Goal: Task Accomplishment & Management: Use online tool/utility

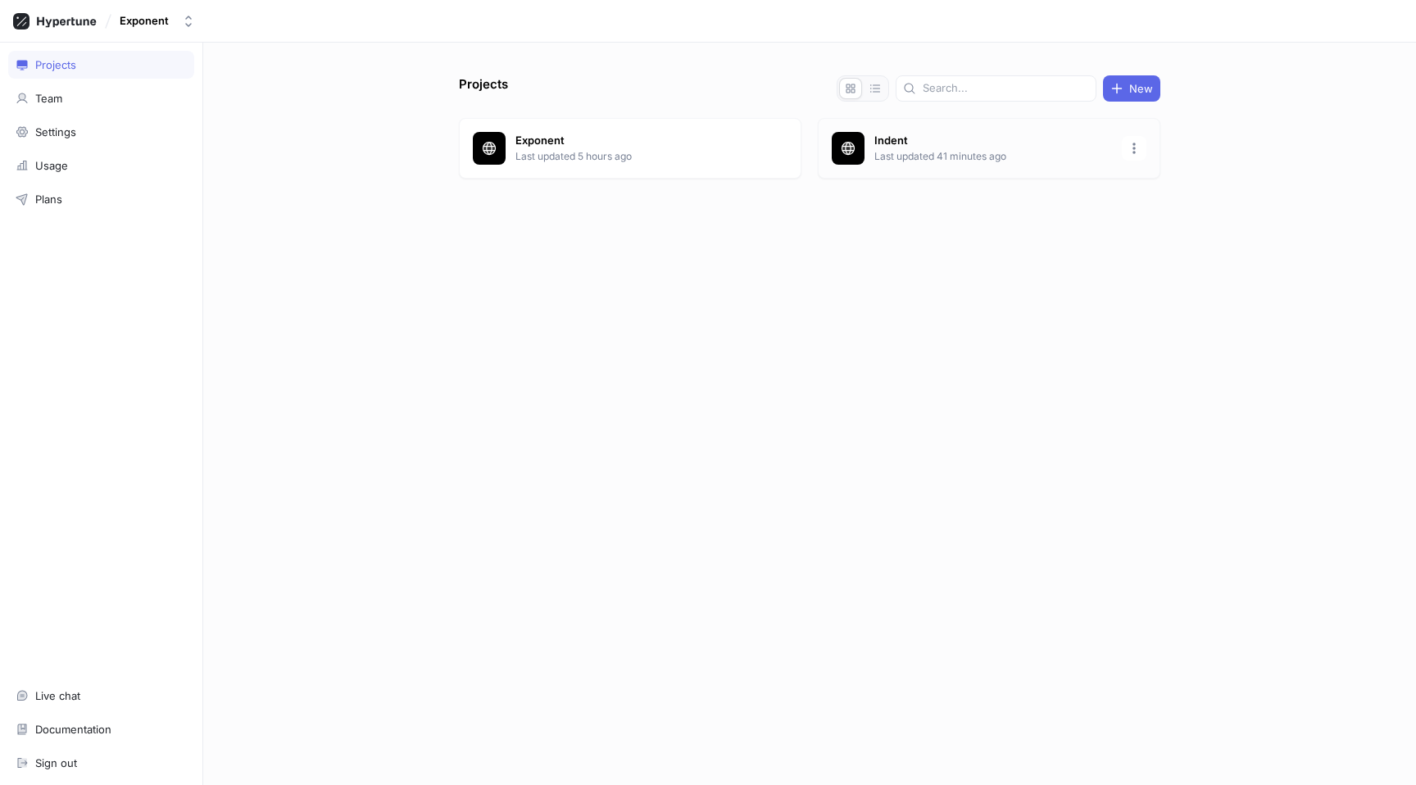
click at [982, 155] on p "Last updated 41 minutes ago" at bounding box center [993, 156] width 238 height 15
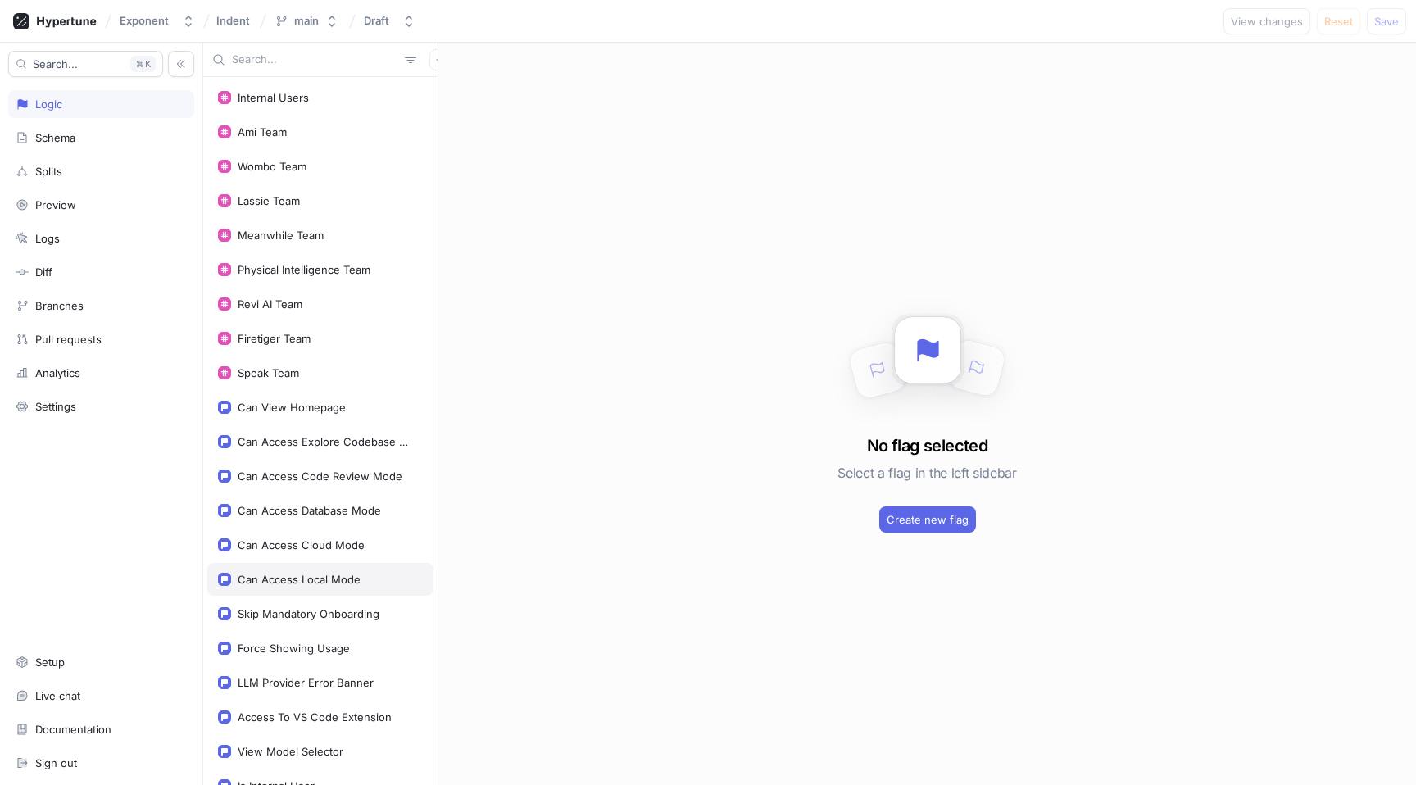
click at [342, 573] on div "Can Access Local Mode" at bounding box center [299, 579] width 123 height 13
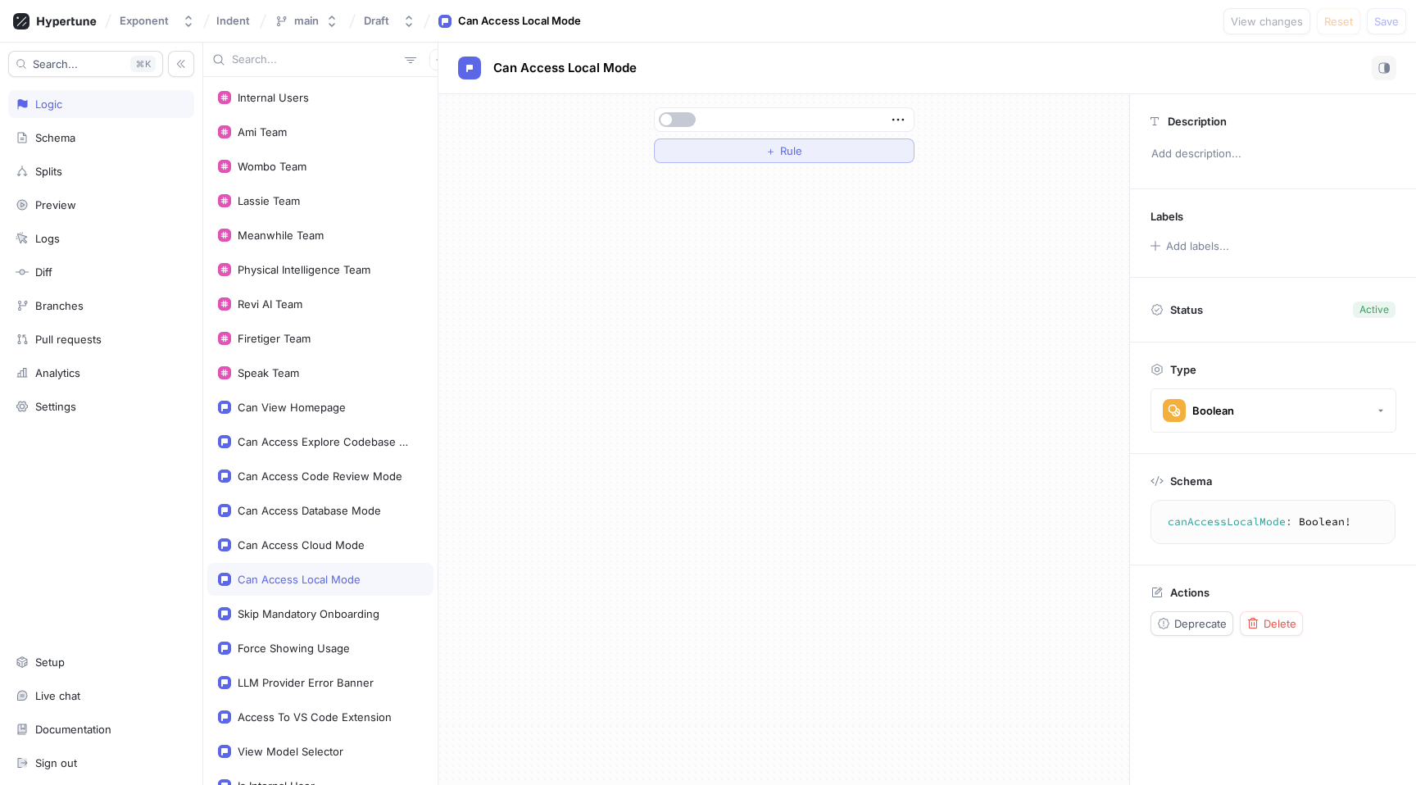
click at [716, 157] on button "＋ Rule" at bounding box center [784, 150] width 261 height 25
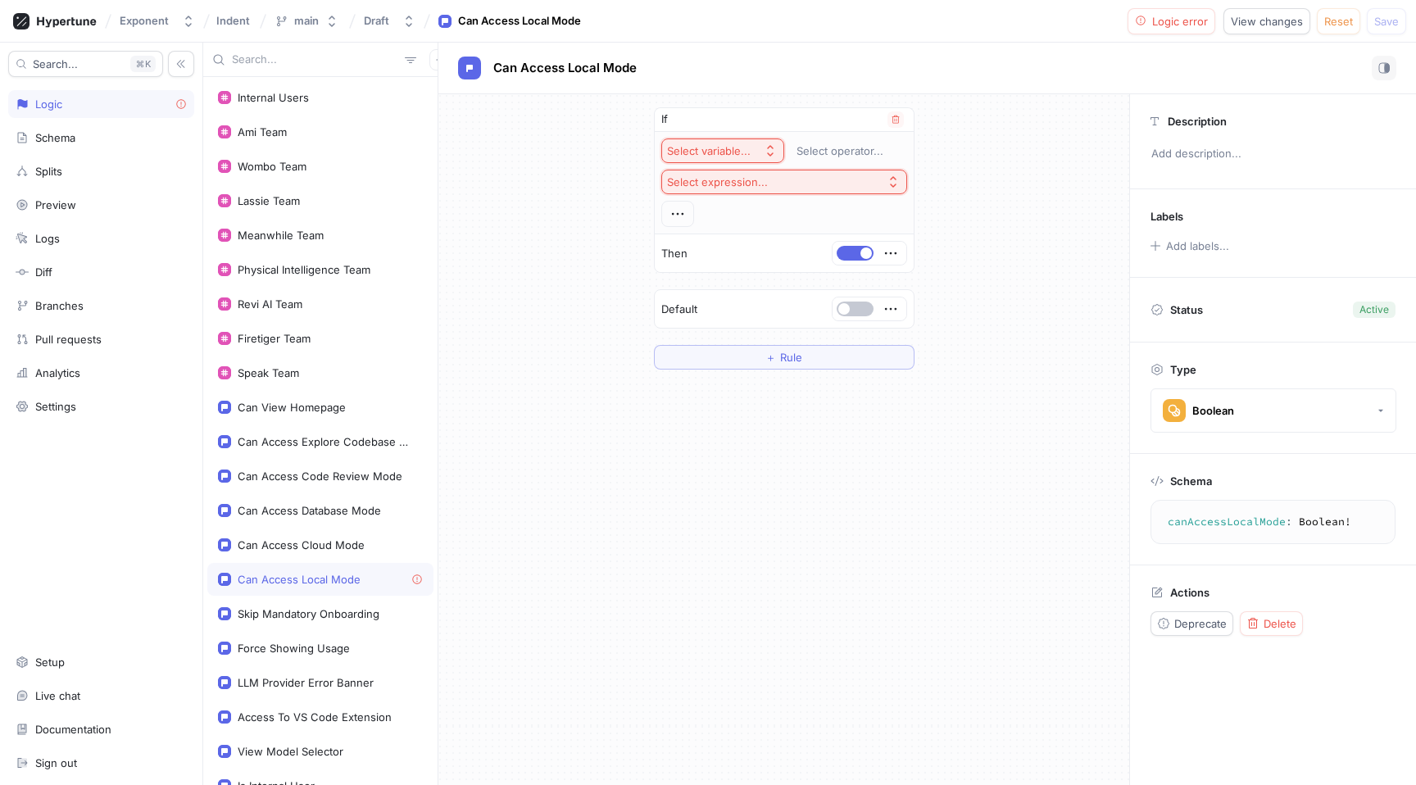
click at [716, 153] on div "Select variable..." at bounding box center [709, 151] width 84 height 14
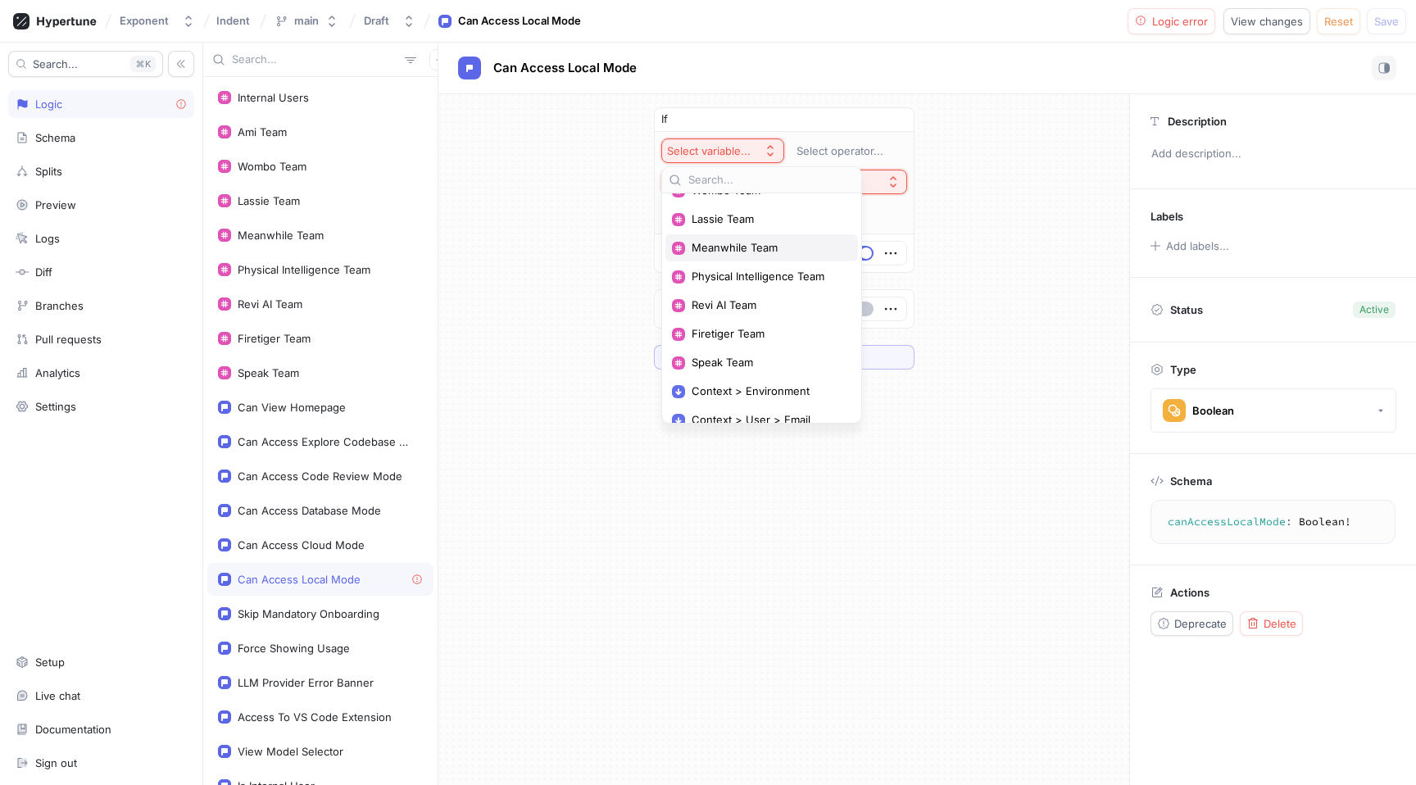
scroll to position [79, 0]
click at [746, 358] on span "Speak Team" at bounding box center [768, 360] width 152 height 14
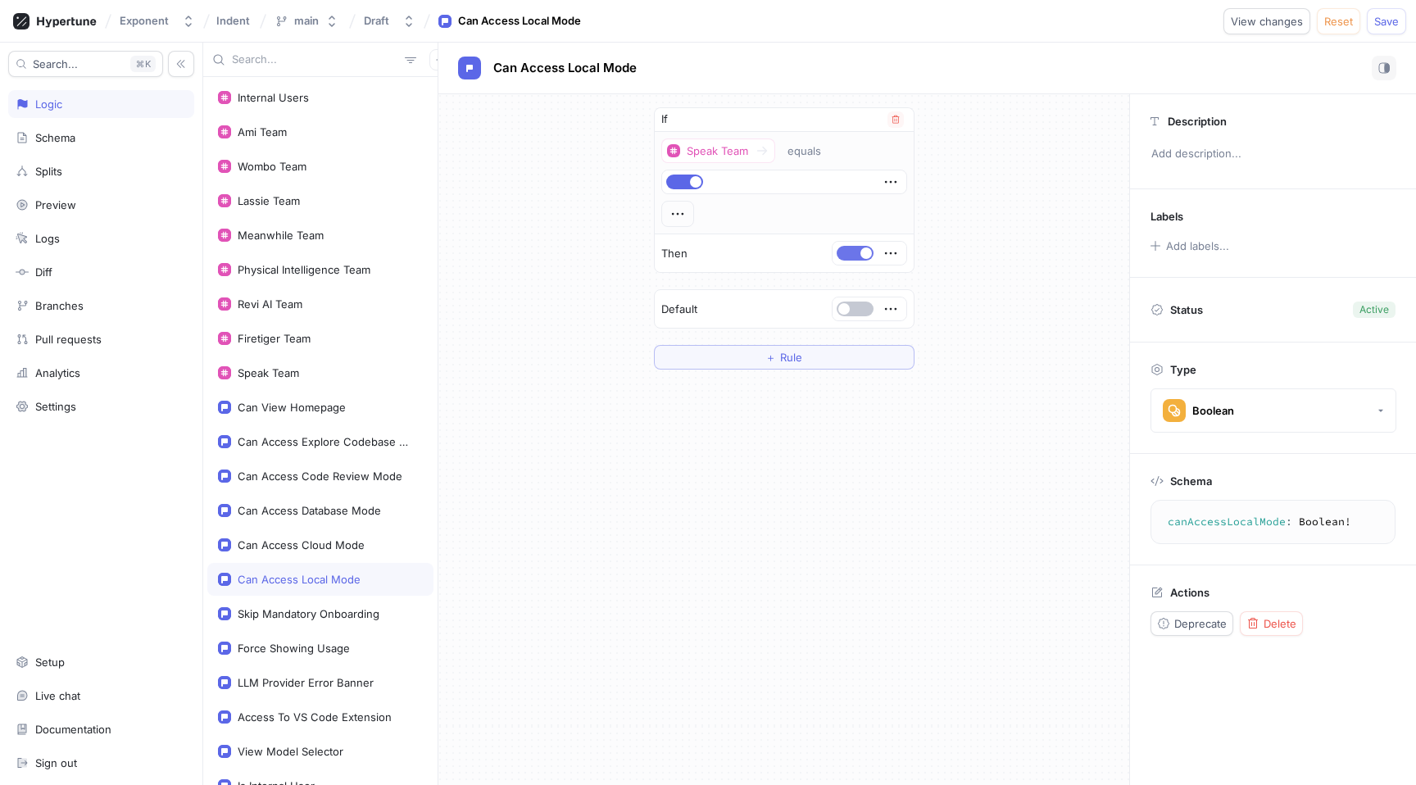
click at [850, 249] on button "button" at bounding box center [855, 253] width 37 height 15
click at [848, 306] on span "button" at bounding box center [843, 308] width 11 height 11
click at [853, 441] on div "If Speak Team equals Then Default ＋ Rule" at bounding box center [783, 439] width 691 height 691
click at [859, 468] on div "If Speak Team equals Then Default ＋ Rule" at bounding box center [783, 439] width 691 height 691
click at [344, 519] on div "Can Access Database Mode" at bounding box center [320, 510] width 226 height 33
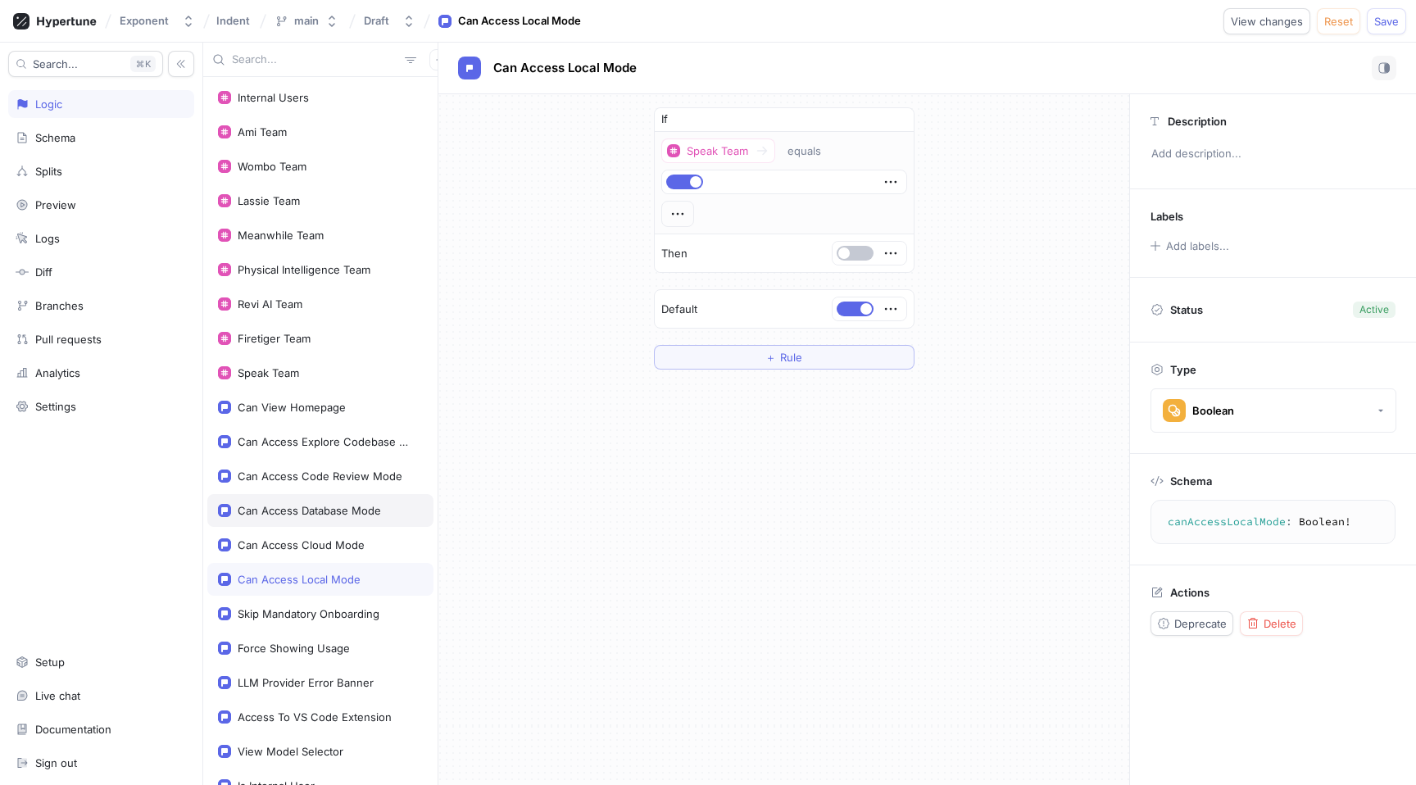
type textarea "canAccessDatabaseMode: Boolean!"
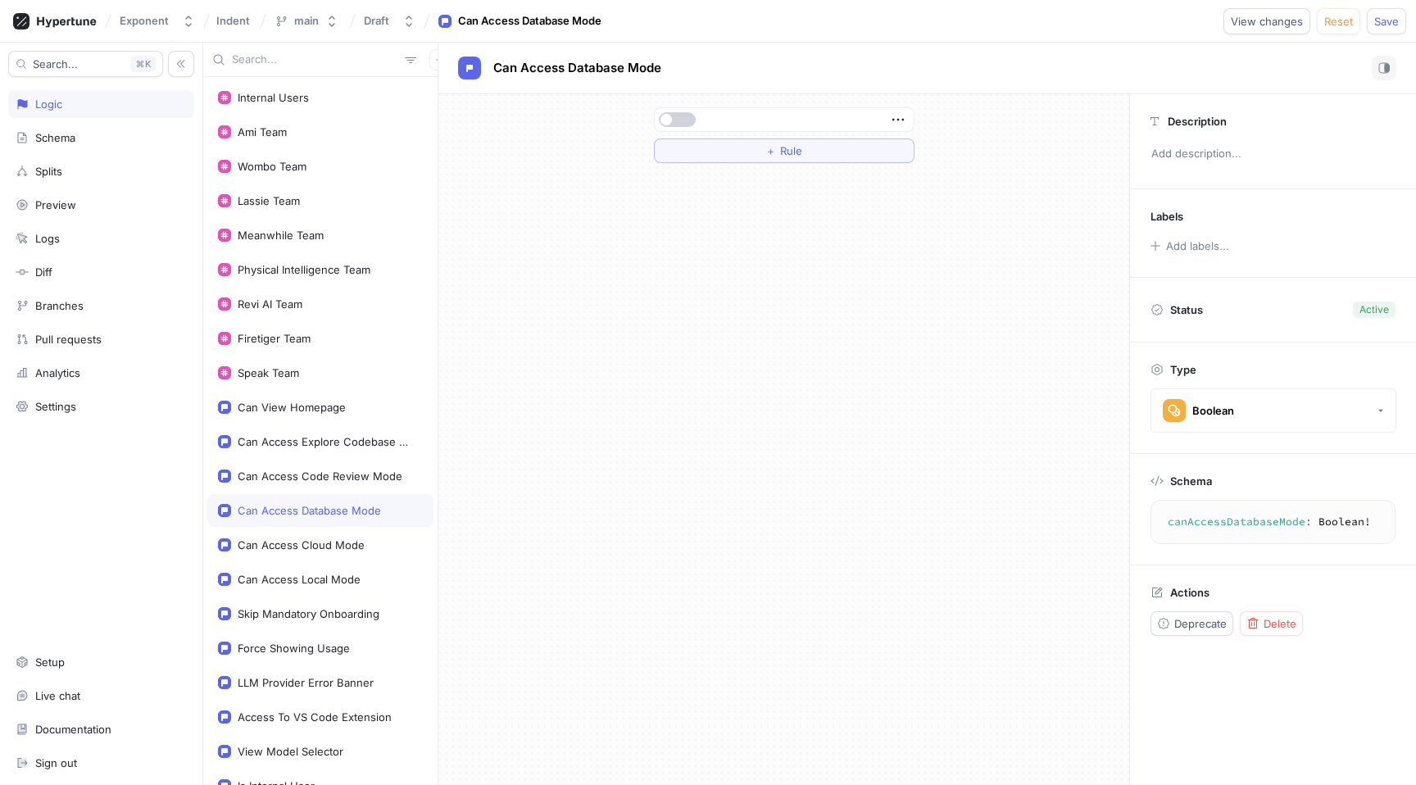
click at [682, 121] on button "button" at bounding box center [677, 119] width 37 height 15
click at [718, 151] on button "＋ Rule" at bounding box center [784, 150] width 261 height 25
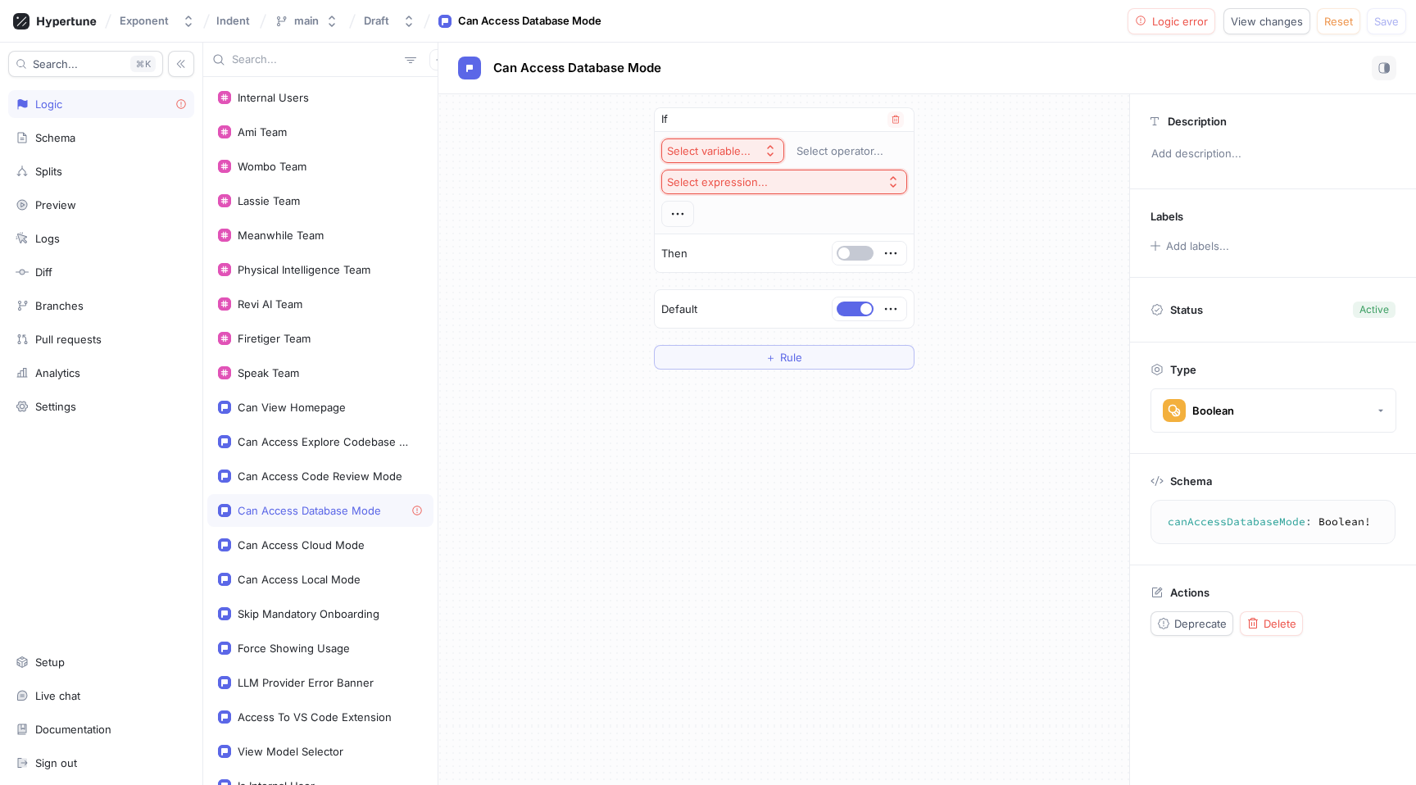
click at [721, 159] on button "Select variable..." at bounding box center [722, 150] width 123 height 25
type input "speak"
click at [752, 209] on span "Speak Team" at bounding box center [768, 210] width 152 height 14
click at [856, 256] on button "button" at bounding box center [855, 253] width 37 height 15
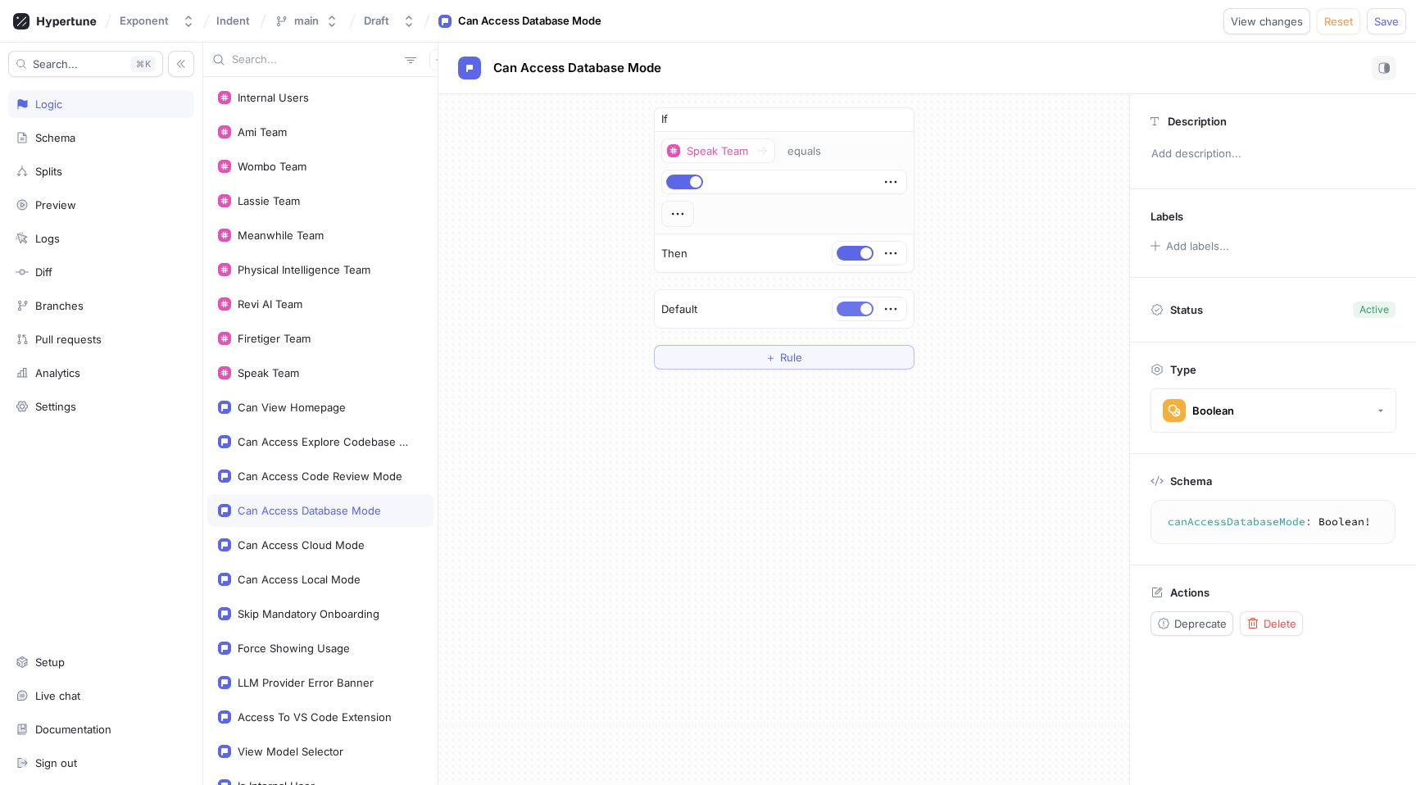
click at [854, 307] on button "button" at bounding box center [855, 309] width 37 height 15
click at [1392, 19] on span "Save" at bounding box center [1386, 21] width 25 height 10
click at [302, 482] on div "Can Access Code Review Mode" at bounding box center [320, 475] width 165 height 13
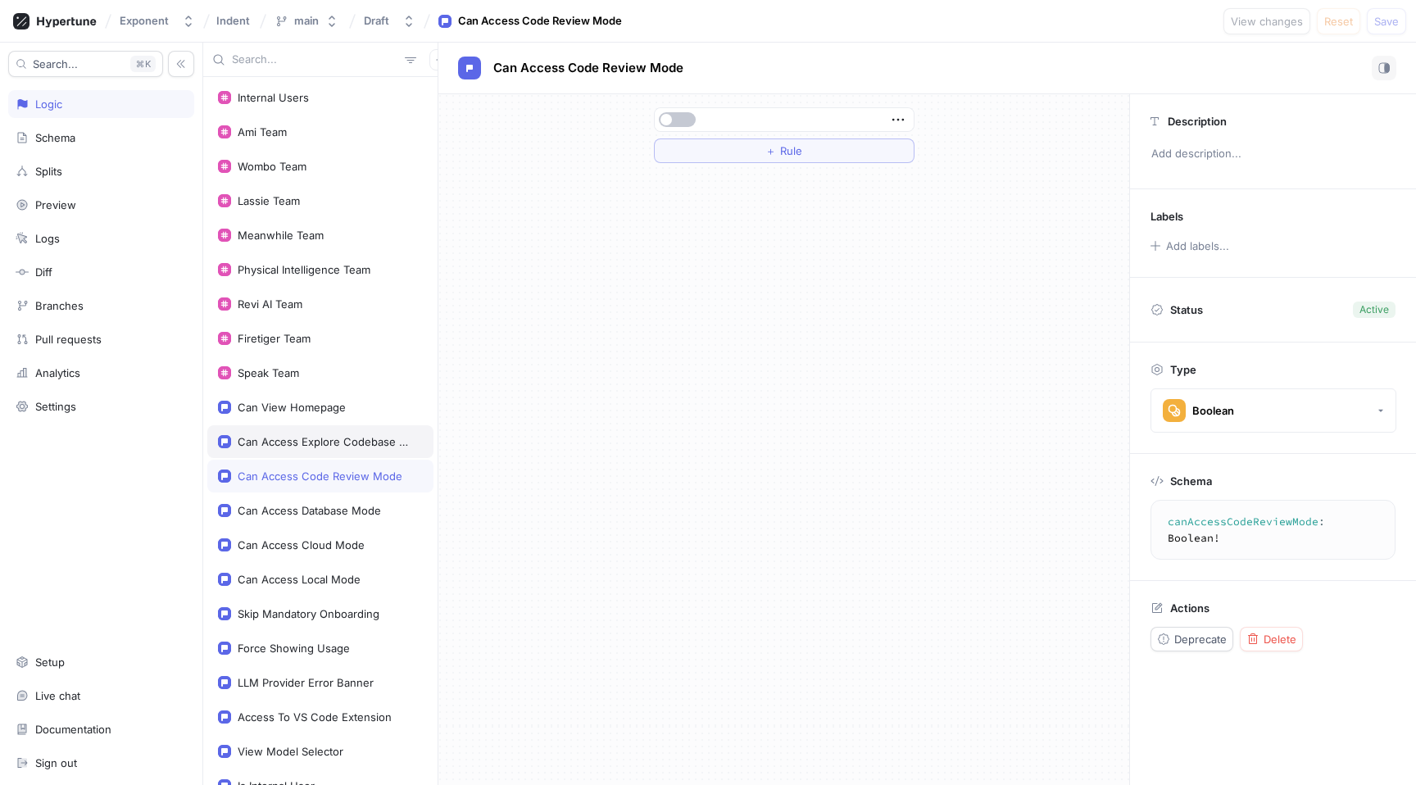
click at [303, 443] on div "Can Access Explore Codebase Mode" at bounding box center [327, 441] width 179 height 13
click at [293, 410] on div "Can View Homepage" at bounding box center [292, 407] width 108 height 13
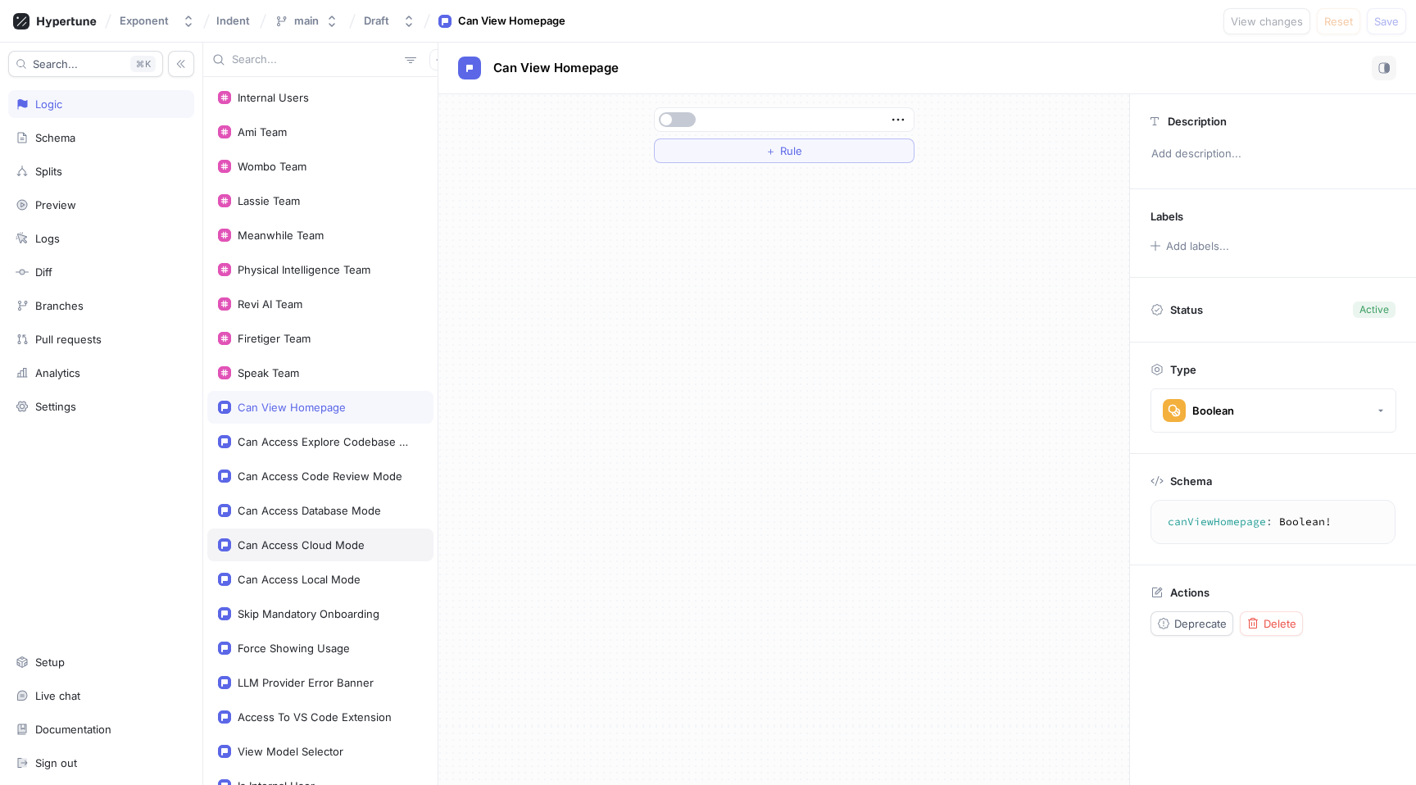
click at [307, 557] on div "Can Access Cloud Mode" at bounding box center [320, 544] width 226 height 33
click at [307, 580] on div "Can Access Local Mode" at bounding box center [299, 579] width 123 height 13
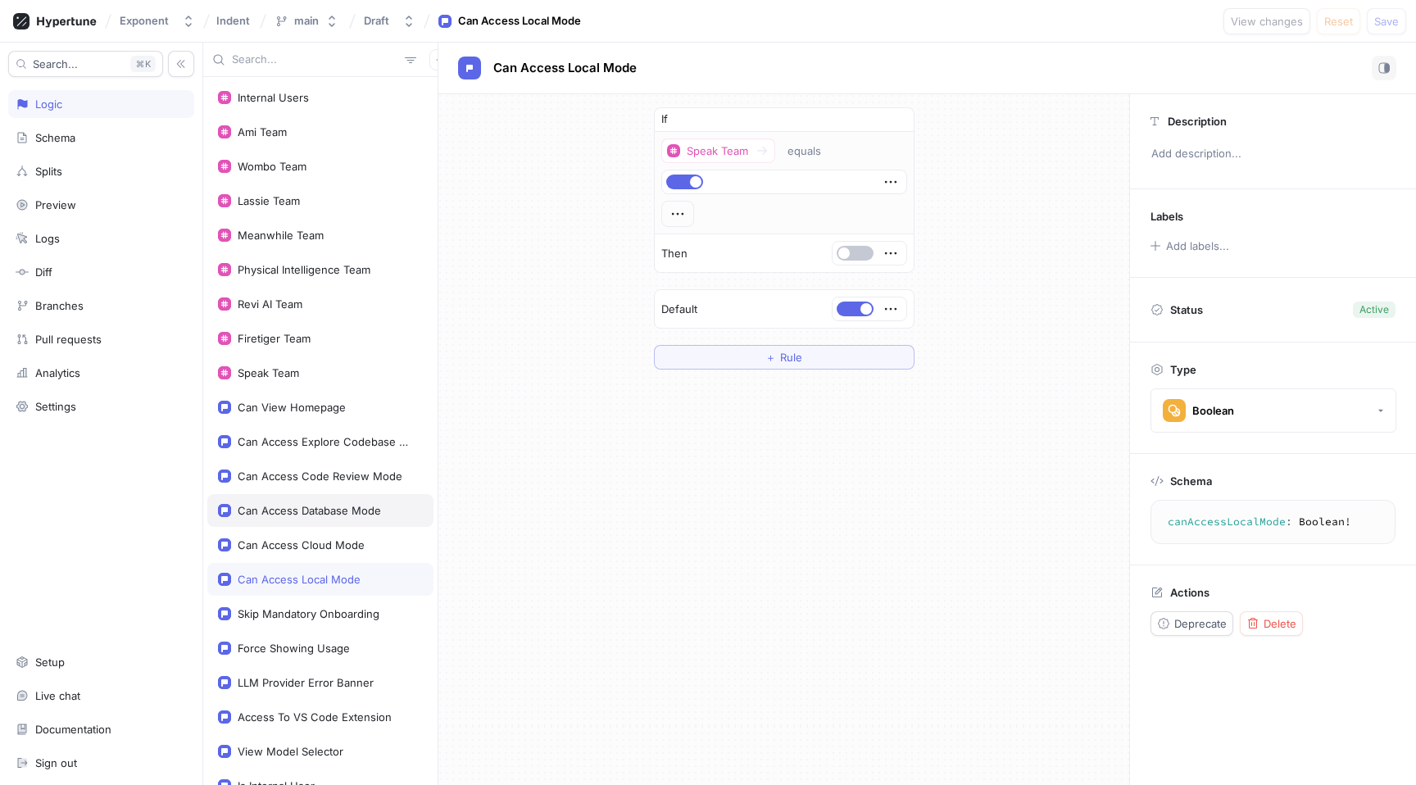
click at [302, 519] on div "Can Access Database Mode" at bounding box center [320, 510] width 226 height 33
click at [721, 572] on div "If Speak Team equals Then Default ＋ Rule" at bounding box center [783, 439] width 691 height 691
click at [333, 537] on div "Can Access Cloud Mode" at bounding box center [320, 544] width 226 height 33
click at [351, 509] on div "Can Access Database Mode" at bounding box center [309, 510] width 143 height 13
click at [353, 478] on div "Can Access Code Review Mode" at bounding box center [320, 475] width 165 height 13
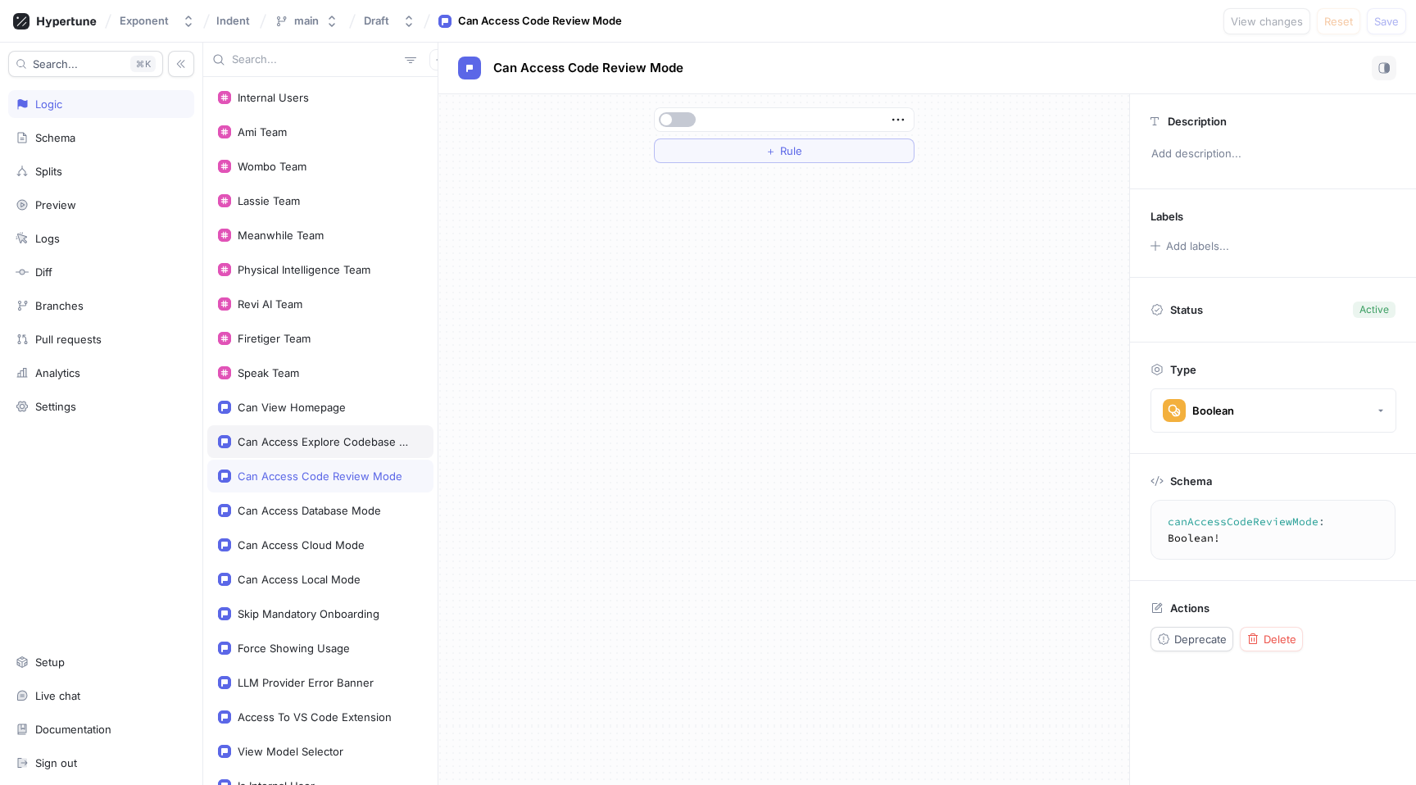
click at [351, 448] on div "Can Access Explore Codebase Mode" at bounding box center [320, 441] width 226 height 33
click at [324, 416] on div "Can View Homepage" at bounding box center [320, 407] width 226 height 33
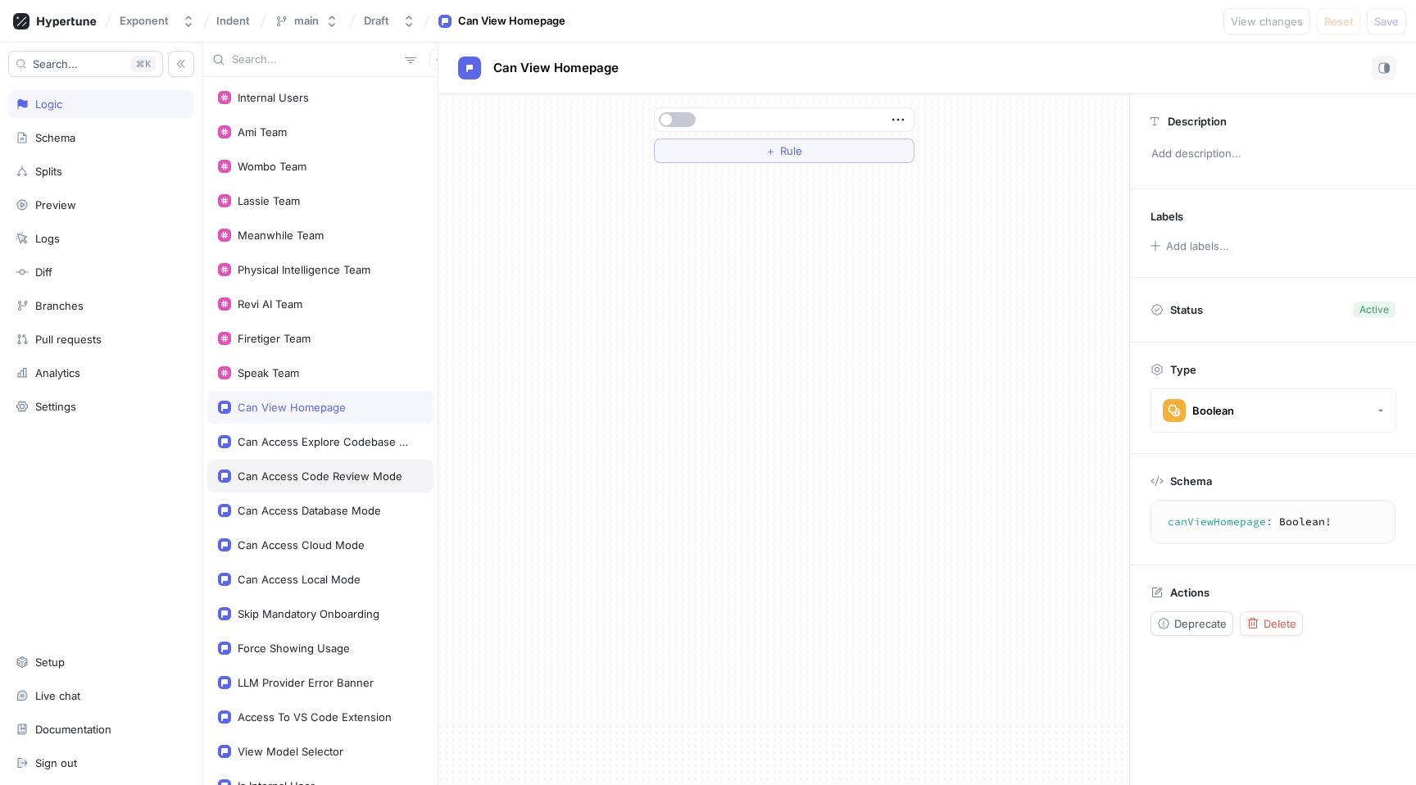
click at [344, 484] on div "Can Access Code Review Mode" at bounding box center [320, 476] width 226 height 33
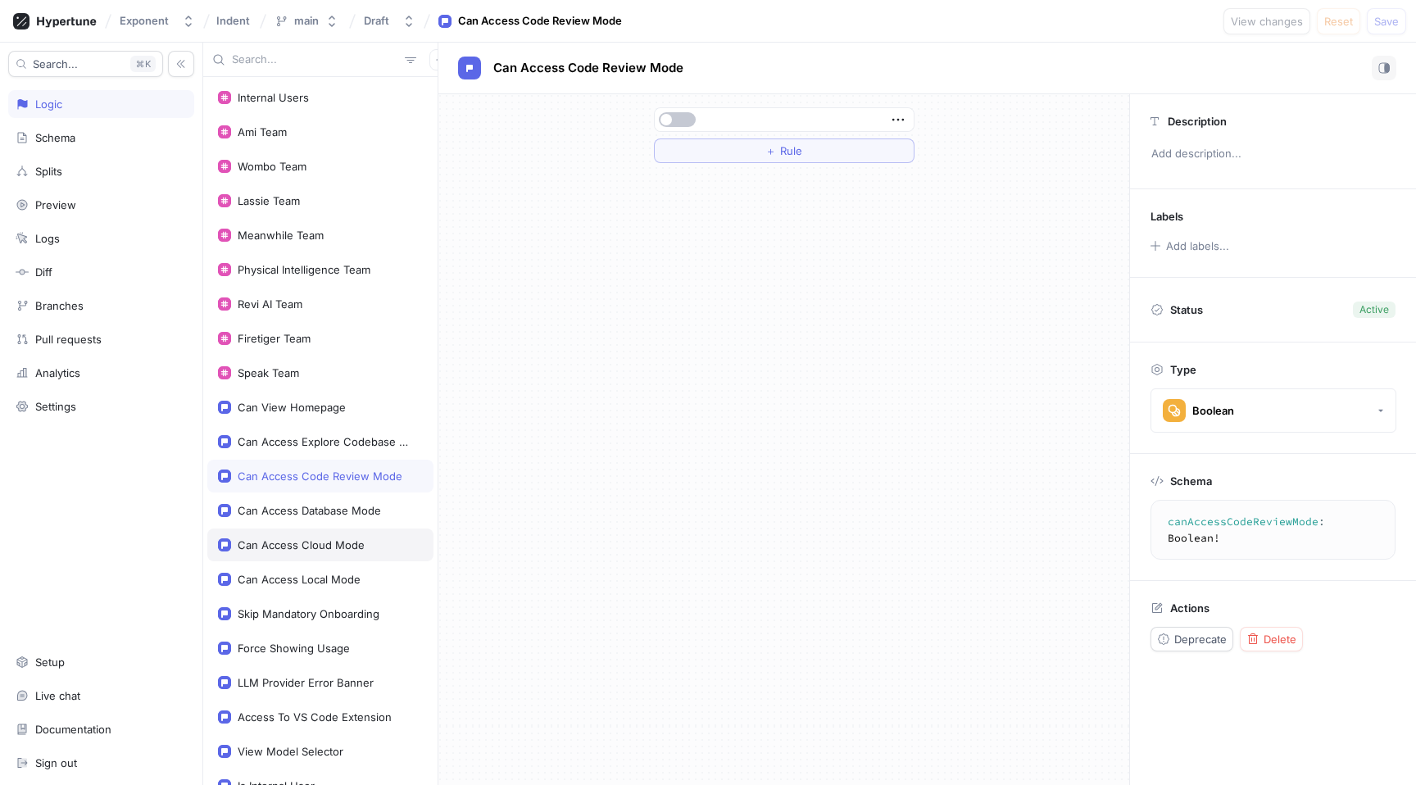
click at [339, 534] on div "Can Access Cloud Mode" at bounding box center [320, 544] width 226 height 33
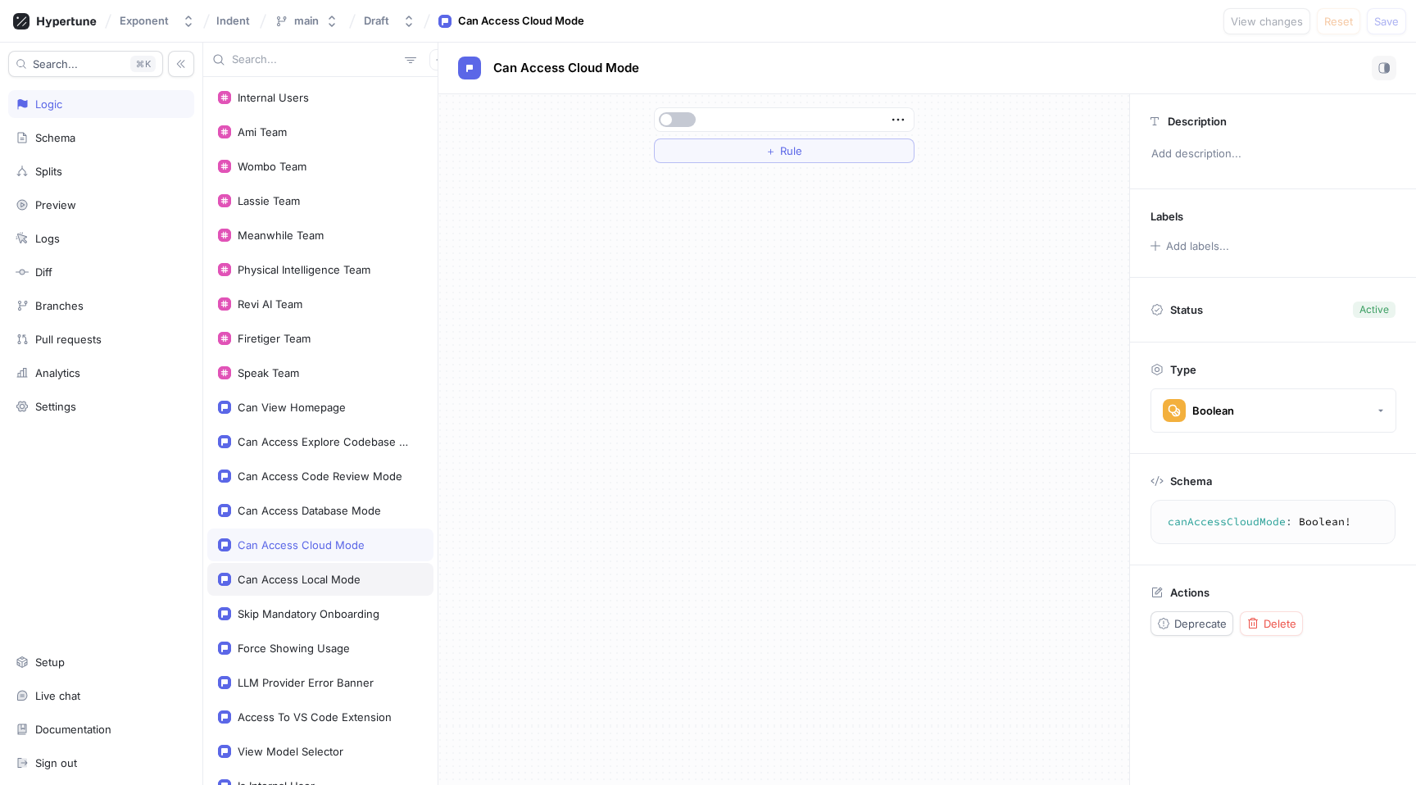
click at [339, 585] on div "Can Access Local Mode" at bounding box center [299, 579] width 123 height 13
click at [576, 565] on div "If Speak Team equals Then Default ＋ Rule" at bounding box center [783, 439] width 691 height 691
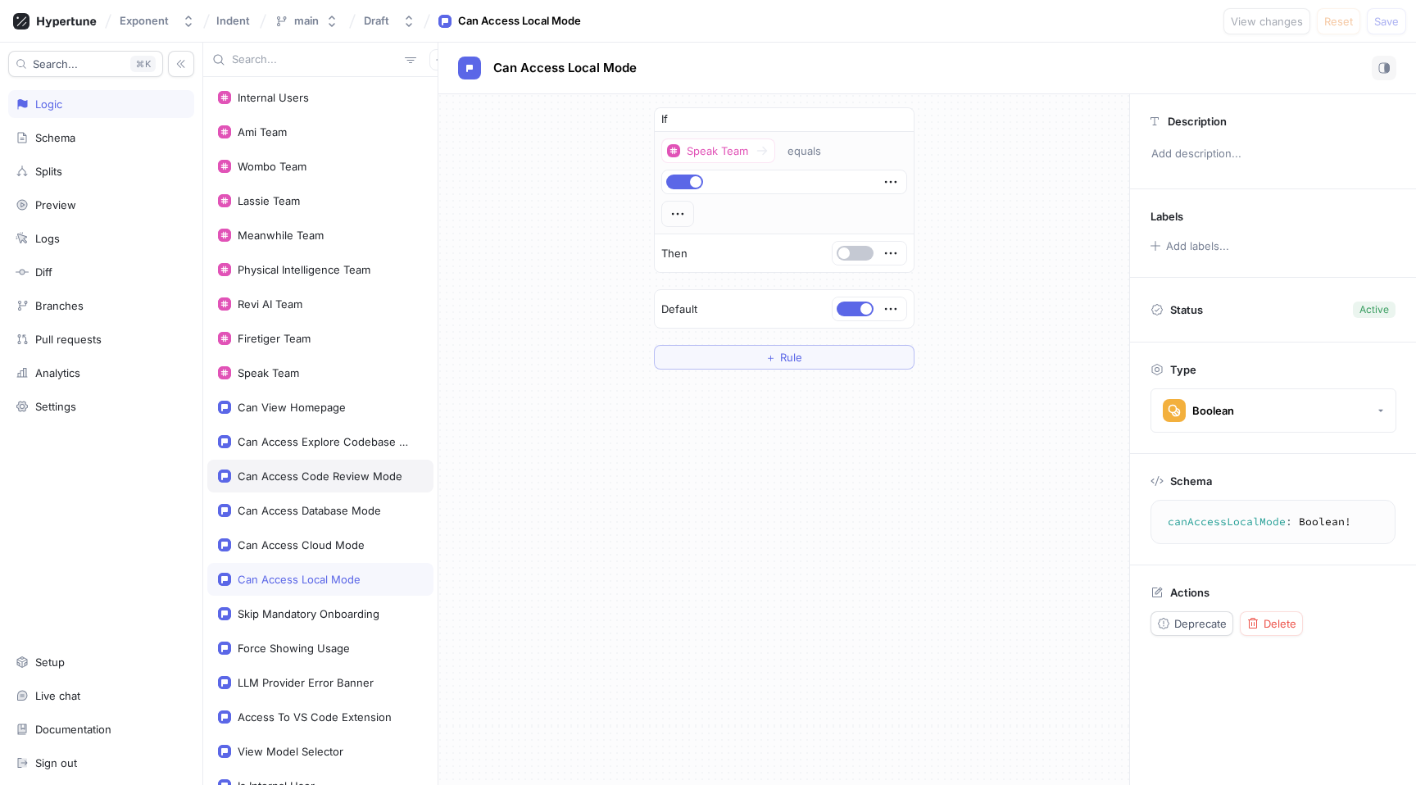
click at [350, 483] on div "Can Access Code Review Mode" at bounding box center [320, 476] width 226 height 33
type textarea "canAccessCodeReviewMode: Boolean!"
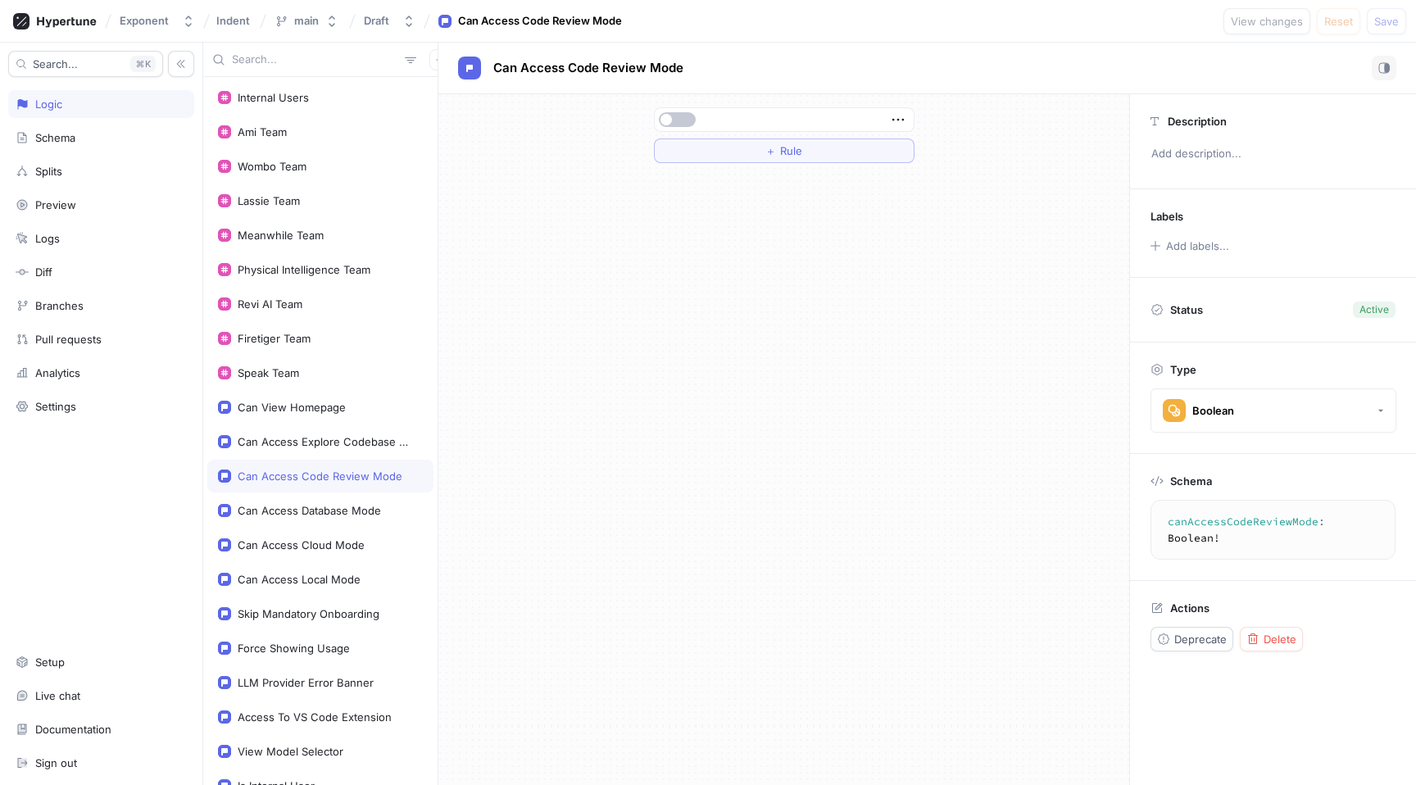
click at [688, 111] on div at bounding box center [784, 119] width 259 height 23
click at [665, 118] on span "button" at bounding box center [665, 119] width 11 height 11
click at [686, 147] on button "＋ Rule" at bounding box center [784, 150] width 261 height 25
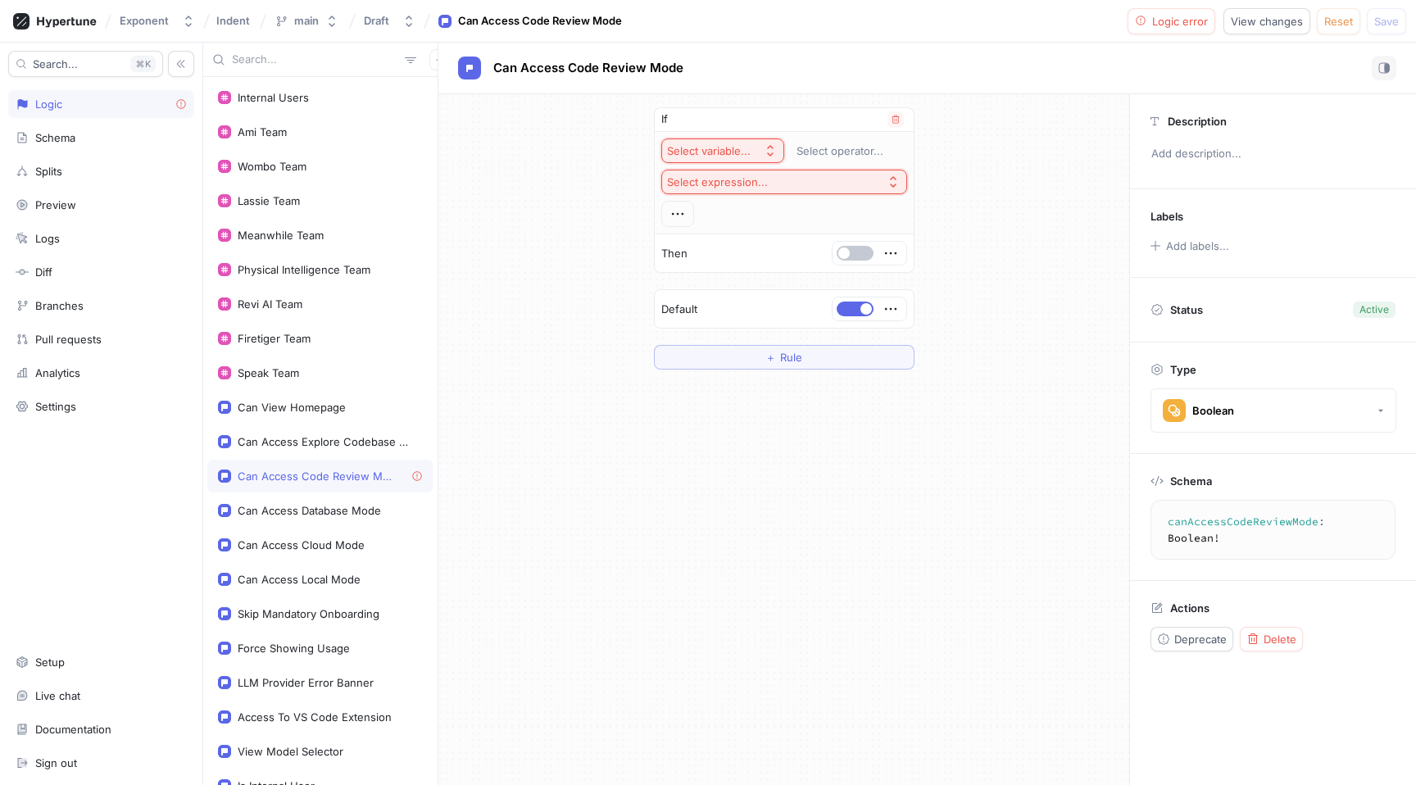
click at [708, 144] on div "Select variable..." at bounding box center [709, 151] width 84 height 14
type input "speak"
click at [732, 216] on span "Speak Team" at bounding box center [768, 210] width 152 height 14
click at [1397, 16] on span "Save" at bounding box center [1386, 21] width 25 height 10
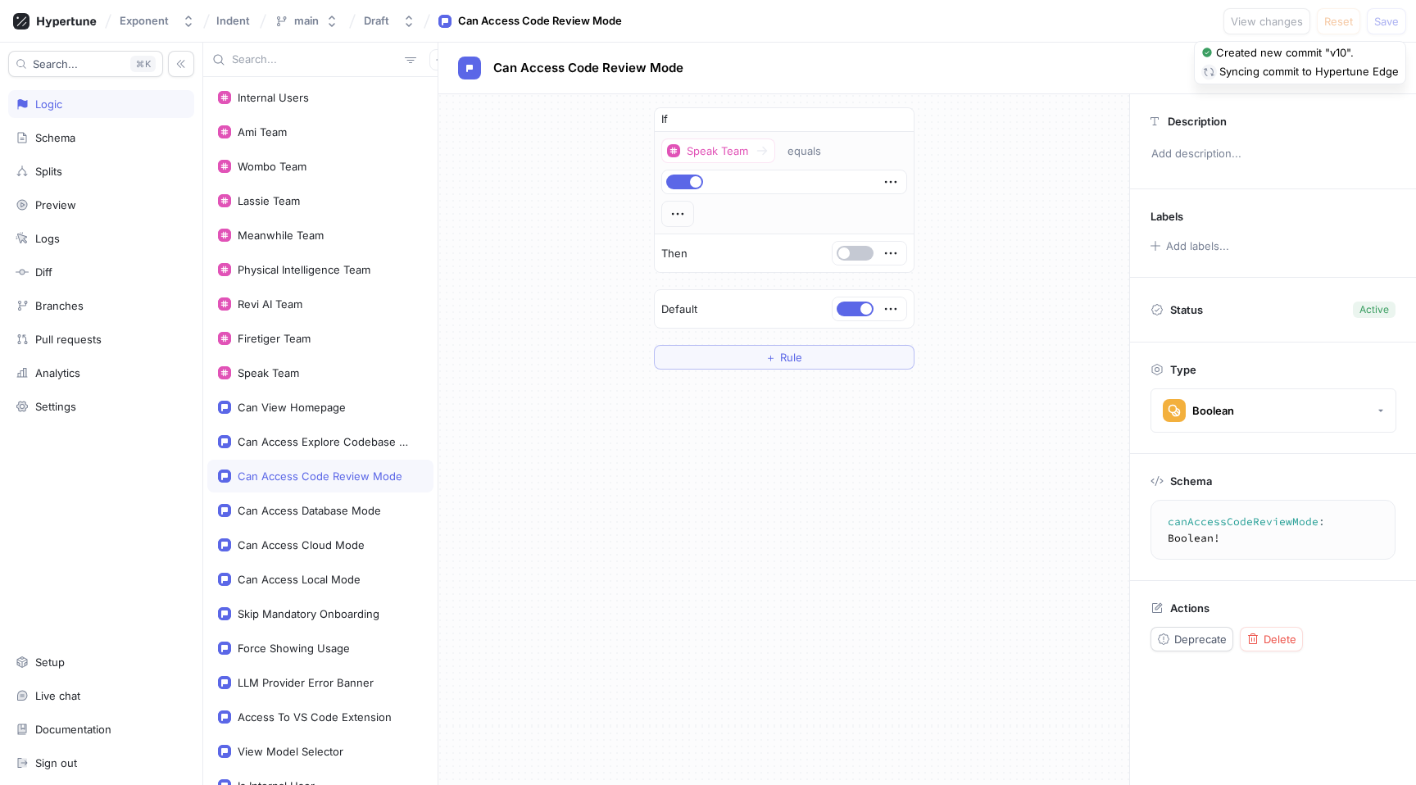
click at [1036, 272] on div "If Speak Team equals Then Default ＋ Rule" at bounding box center [783, 238] width 691 height 288
